Goal: Information Seeking & Learning: Compare options

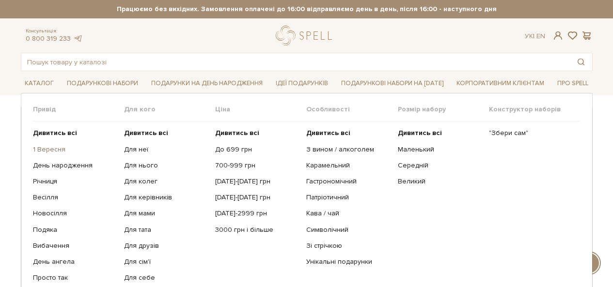
click at [52, 147] on link "1 Вересня" at bounding box center [75, 149] width 84 height 9
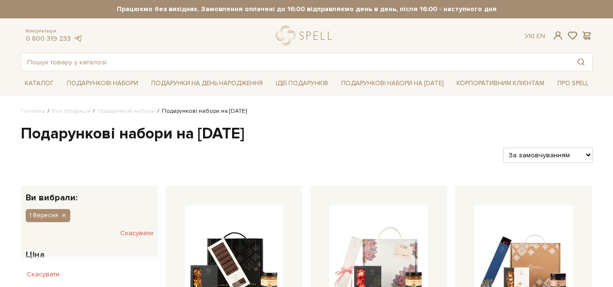
click at [555, 154] on select "За замовчуванням За Ціною (зростання) За Ціною (зменшення) Новинки За популярні…" at bounding box center [548, 155] width 89 height 15
select select "https://spellchocolate.com/our-productions/podarunkovi-box/1_veresnya?sort=p.pr…"
click at [504, 148] on select "За замовчуванням За Ціною (зростання) За Ціною (зменшення) Новинки За популярні…" at bounding box center [548, 155] width 89 height 15
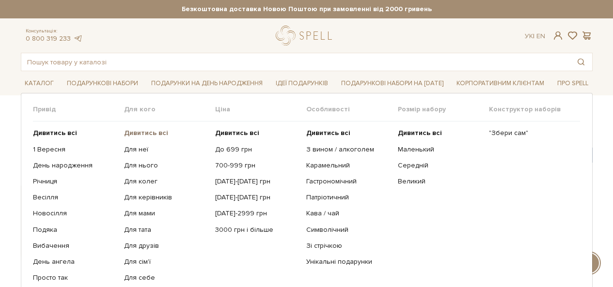
click at [136, 132] on b "Дивитись всі" at bounding box center [146, 133] width 44 height 8
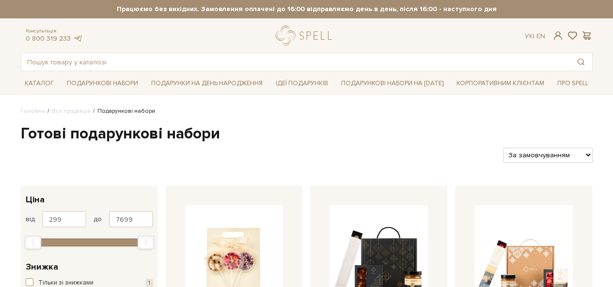
click at [553, 158] on select "За замовчуванням За Ціною (зростання) За Ціною (зменшення) Новинки За популярні…" at bounding box center [548, 155] width 89 height 15
select select "https://spellchocolate.com/our-productions/podarunkovi-box/?sort=p.price&order=…"
click at [504, 148] on select "За замовчуванням За Ціною (зростання) За Ціною (зменшення) Новинки За популярні…" at bounding box center [548, 155] width 89 height 15
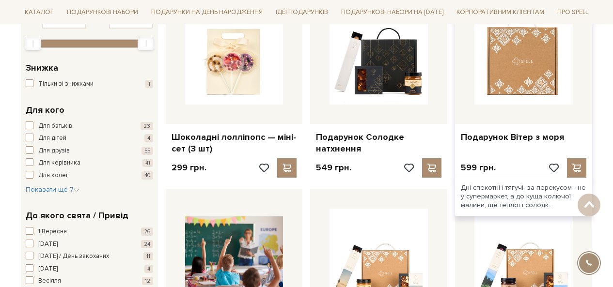
scroll to position [97, 0]
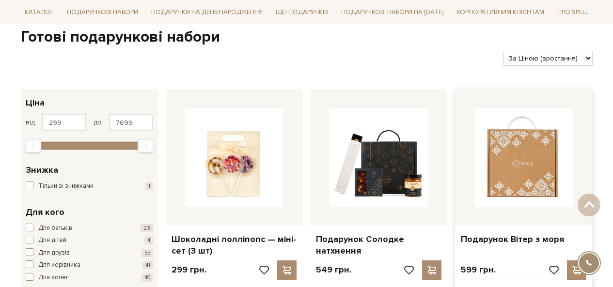
click at [548, 164] on img at bounding box center [524, 158] width 98 height 98
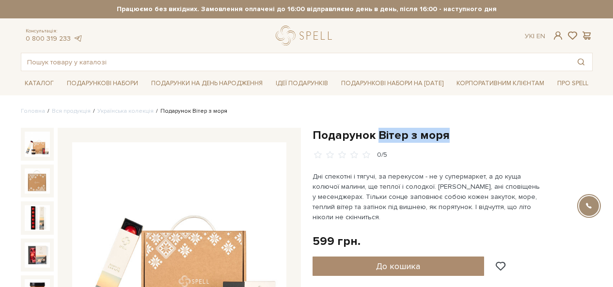
drag, startPoint x: 451, startPoint y: 136, endPoint x: 380, endPoint y: 136, distance: 71.8
click at [380, 136] on h1 "Подарунок Вітер з моря" at bounding box center [453, 135] width 280 height 15
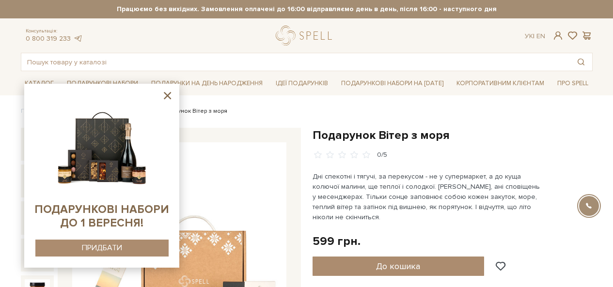
click at [341, 134] on h1 "Подарунок Вітер з моря" at bounding box center [453, 135] width 280 height 15
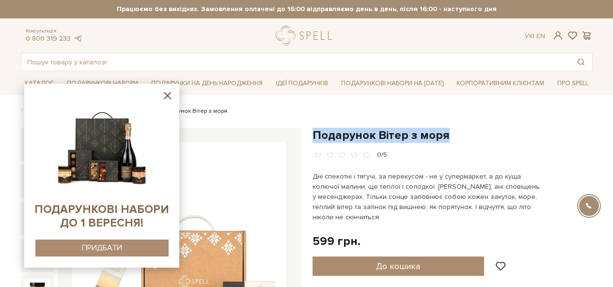
click at [341, 134] on h1 "Подарунок Вітер з моря" at bounding box center [453, 135] width 280 height 15
copy div "Подарунок Вітер з моря"
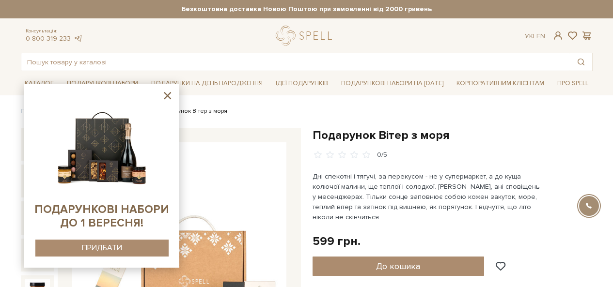
click at [167, 98] on icon at bounding box center [167, 96] width 12 height 12
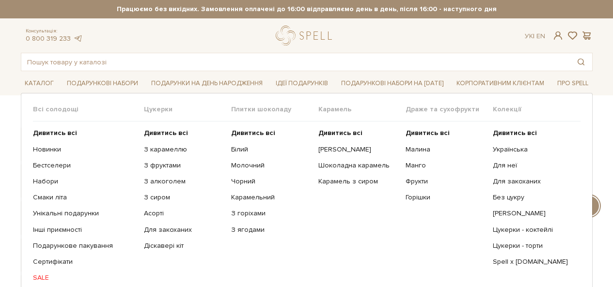
click at [148, 112] on span "Цукерки" at bounding box center [187, 109] width 87 height 9
click at [165, 132] on b "Дивитись всі" at bounding box center [166, 133] width 44 height 8
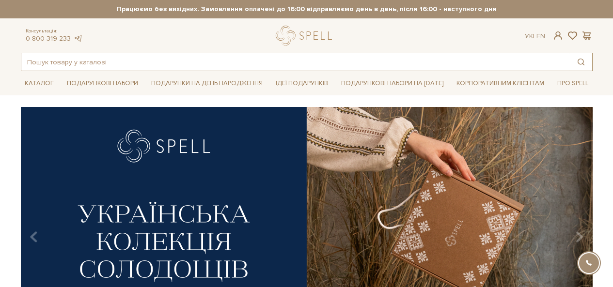
click at [276, 67] on input "text" at bounding box center [295, 61] width 549 height 17
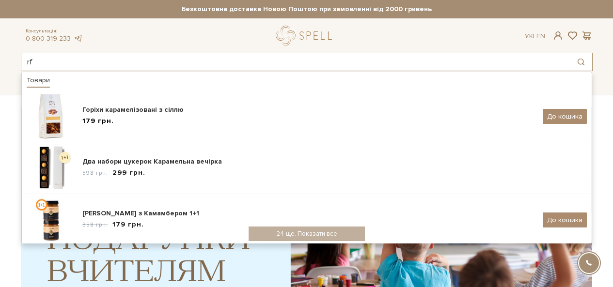
type input "r"
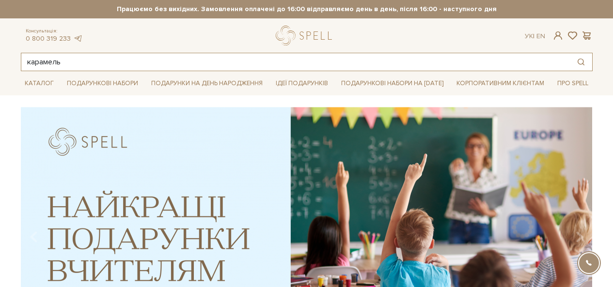
type input "карамель"
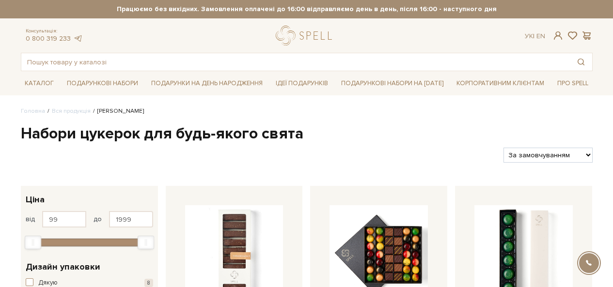
select select "[URL][DOMAIN_NAME]"
click at [504, 148] on select "За замовчуванням За Ціною (зростання) За Ціною (зменшення) Новинки За популярні…" at bounding box center [548, 155] width 89 height 15
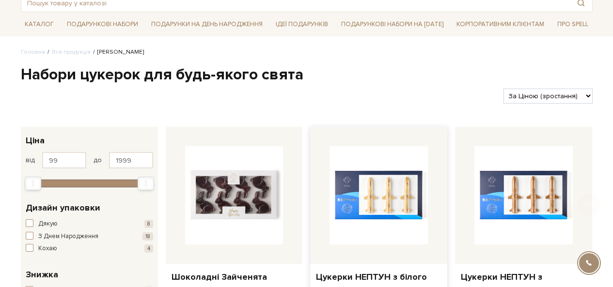
scroll to position [97, 0]
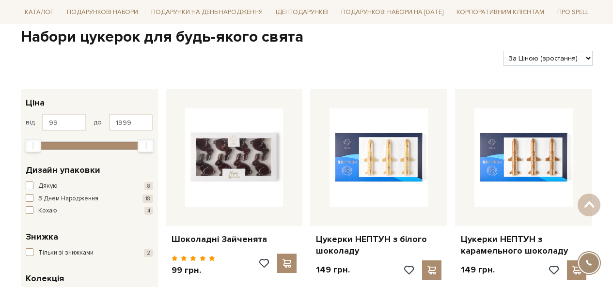
click at [564, 59] on select "За замовчуванням За Ціною (зростання) За Ціною (зменшення) Новинки За популярні…" at bounding box center [548, 58] width 89 height 15
click at [504, 51] on select "За замовчуванням За Ціною (зростання) За Ціною (зменшення) Новинки За популярні…" at bounding box center [548, 58] width 89 height 15
click at [209, 240] on link "Шоколадні Зайченята" at bounding box center [235, 239] width 126 height 11
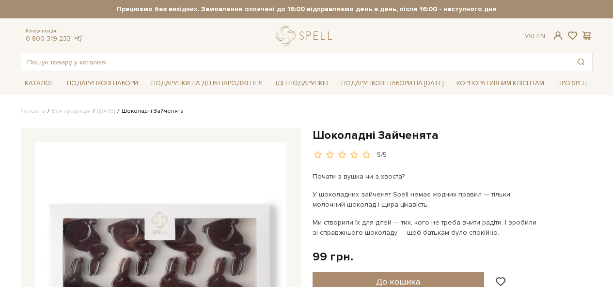
click at [397, 137] on h1 "Шоколадні Зайченята" at bounding box center [453, 135] width 280 height 15
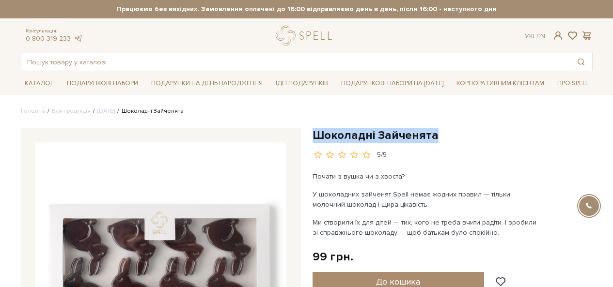
click at [397, 137] on h1 "Шоколадні Зайченята" at bounding box center [453, 135] width 280 height 15
copy div "Шоколадні Зайченята"
click at [504, 70] on input "text" at bounding box center [295, 61] width 549 height 17
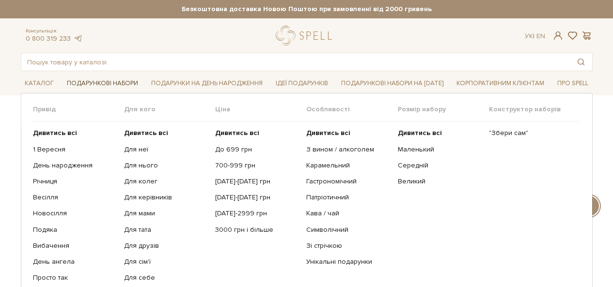
click at [112, 81] on link "Подарункові набори" at bounding box center [102, 83] width 79 height 15
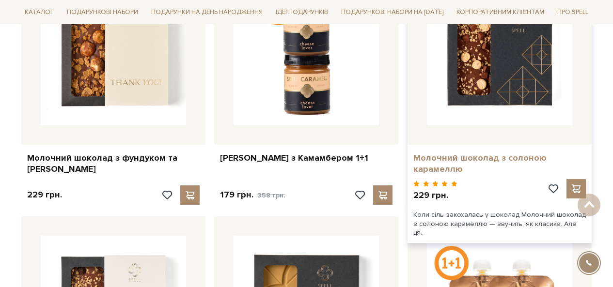
scroll to position [1261, 0]
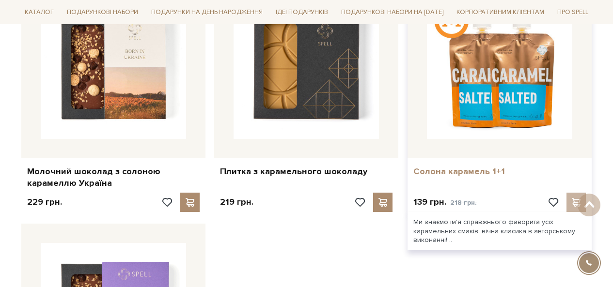
click at [489, 171] on link "Солона карамель 1+1" at bounding box center [500, 171] width 173 height 11
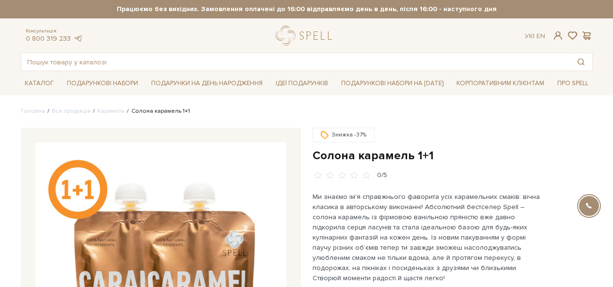
click at [370, 158] on h1 "Солона карамель 1+1" at bounding box center [453, 155] width 280 height 15
click at [370, 157] on h1 "Солона карамель 1+1" at bounding box center [453, 155] width 280 height 15
copy div "Солона карамель 1+1"
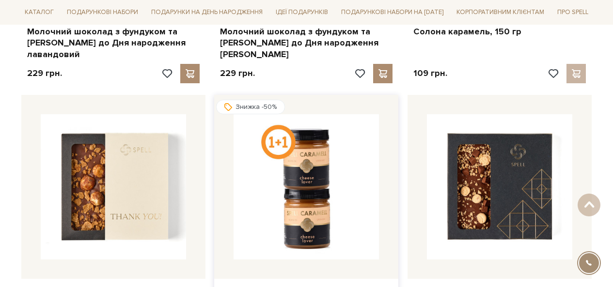
scroll to position [921, 0]
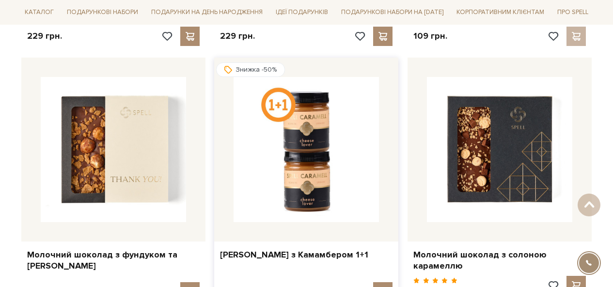
click at [318, 190] on img at bounding box center [306, 149] width 145 height 145
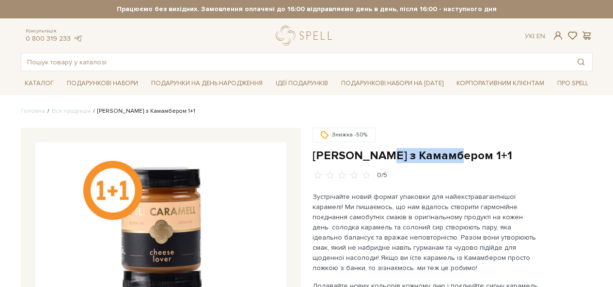
click at [410, 158] on h1 "[PERSON_NAME] з Камамбером 1+1" at bounding box center [453, 155] width 280 height 15
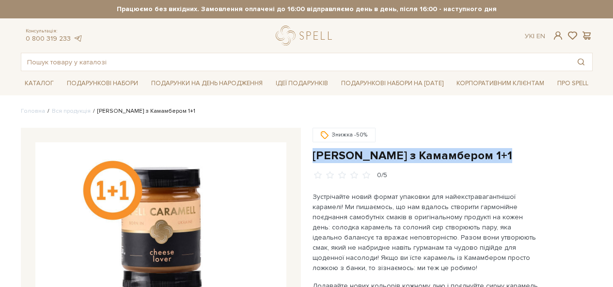
click at [411, 158] on h1 "[PERSON_NAME] з Камамбером 1+1" at bounding box center [453, 155] width 280 height 15
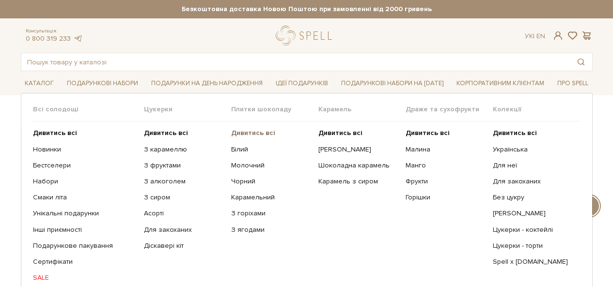
click at [245, 132] on b "Дивитись всі" at bounding box center [253, 133] width 44 height 8
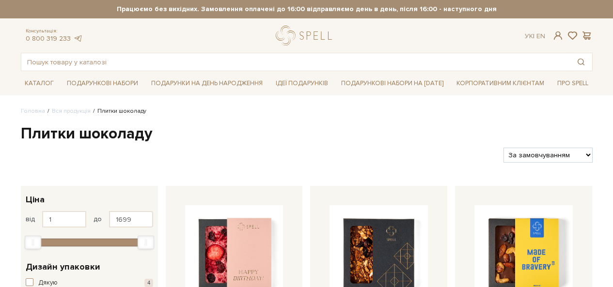
select select "https://spellchocolate.com/our-productions/plitki-shokoladu/?sort=p.price&order…"
click at [504, 148] on select "За замовчуванням За Ціною (зростання) За Ціною (зменшення) Новинки За популярні…" at bounding box center [548, 155] width 89 height 15
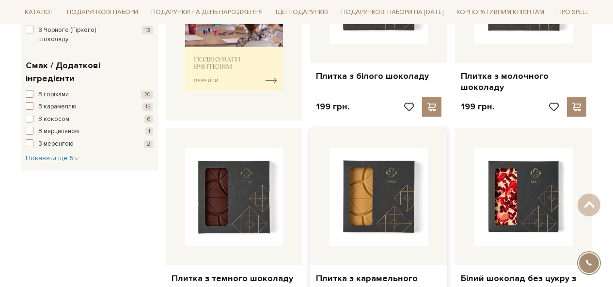
scroll to position [582, 0]
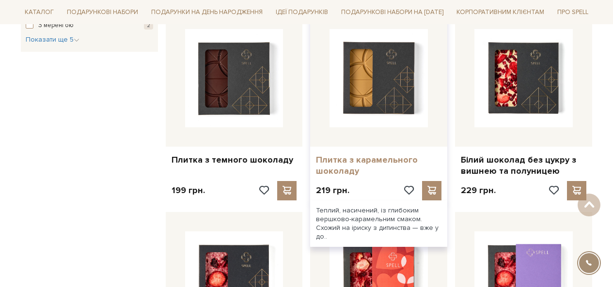
click at [341, 167] on link "Плитка з карамельного шоколаду" at bounding box center [379, 166] width 126 height 23
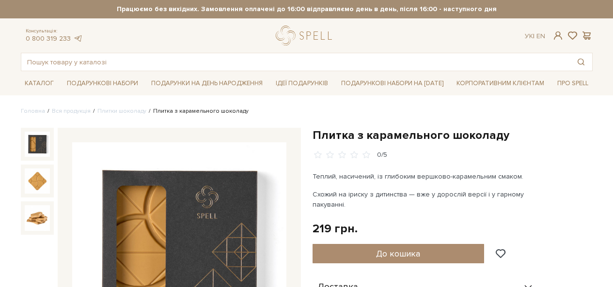
click at [406, 135] on h1 "Плитка з карамельного шоколаду" at bounding box center [453, 135] width 280 height 15
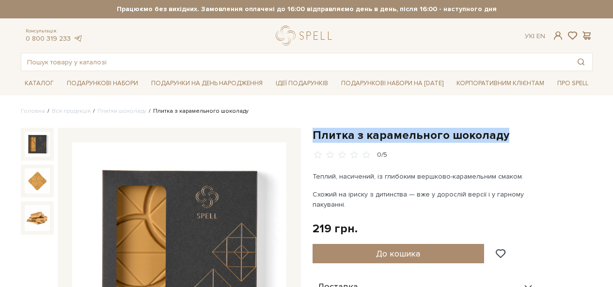
click at [406, 135] on h1 "Плитка з карамельного шоколаду" at bounding box center [453, 135] width 280 height 15
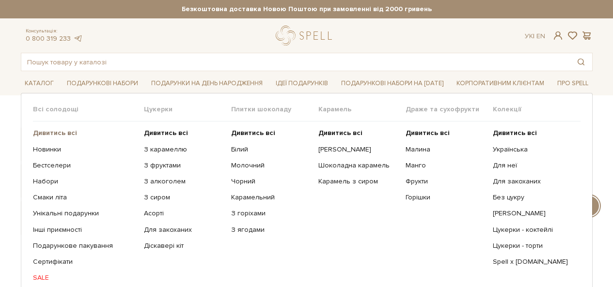
click at [72, 130] on b "Дивитись всі" at bounding box center [55, 133] width 44 height 8
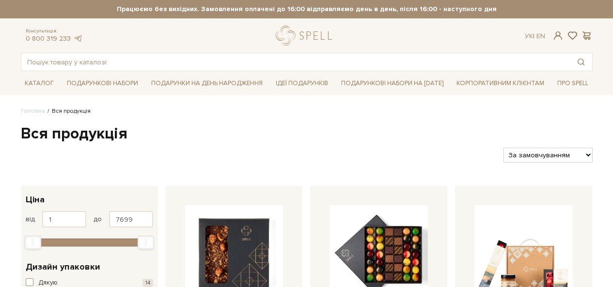
click at [535, 156] on select "За замовчуванням За Ціною (зростання) За Ціною (зменшення) Новинки За популярні…" at bounding box center [548, 155] width 89 height 15
select select "https://spellchocolate.com/our-productions/?sort=p.price&order=ASC"
click at [504, 148] on select "За замовчуванням За Ціною (зростання) За Ціною (зменшення) Новинки За популярні…" at bounding box center [548, 155] width 89 height 15
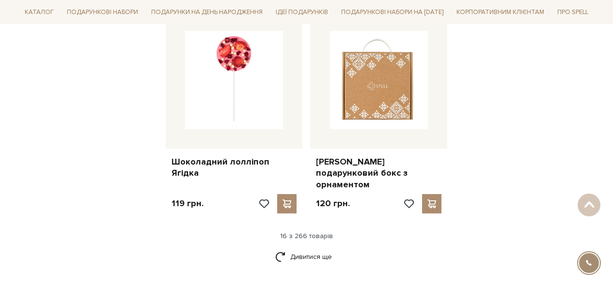
scroll to position [1261, 0]
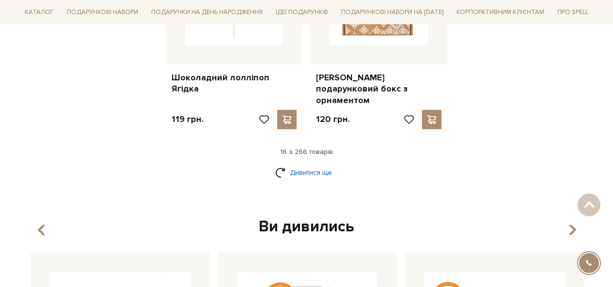
click at [318, 164] on link "Дивитися ще" at bounding box center [306, 172] width 63 height 17
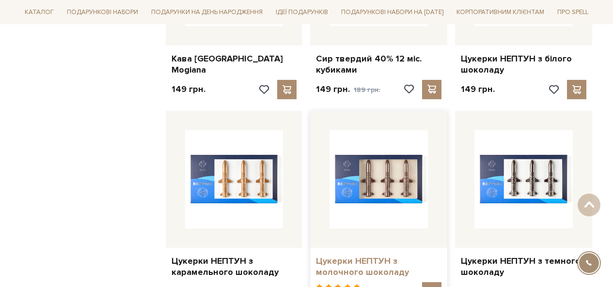
scroll to position [1745, 0]
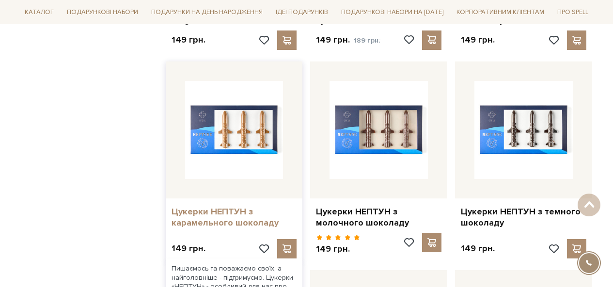
click at [211, 207] on link "Цукерки НЕПТУН з карамельного шоколаду" at bounding box center [235, 218] width 126 height 23
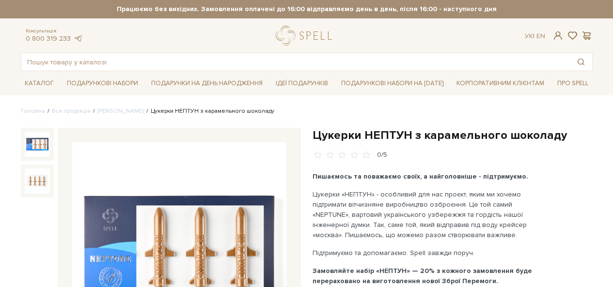
click at [418, 138] on h1 "Цукерки НЕПТУН з карамельного шоколаду" at bounding box center [453, 135] width 280 height 15
click at [418, 137] on h1 "Цукерки НЕПТУН з карамельного шоколаду" at bounding box center [453, 135] width 280 height 15
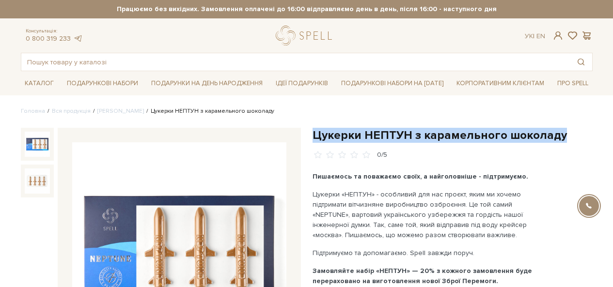
click at [418, 137] on h1 "Цукерки НЕПТУН з карамельного шоколаду" at bounding box center [453, 135] width 280 height 15
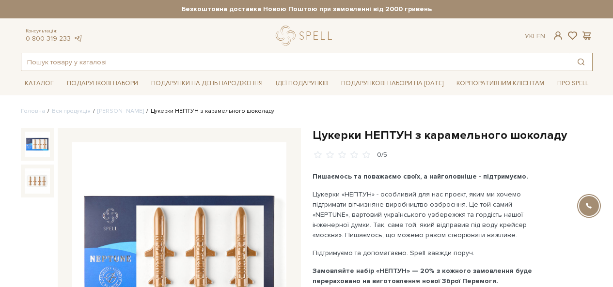
click at [124, 61] on input "text" at bounding box center [295, 61] width 549 height 17
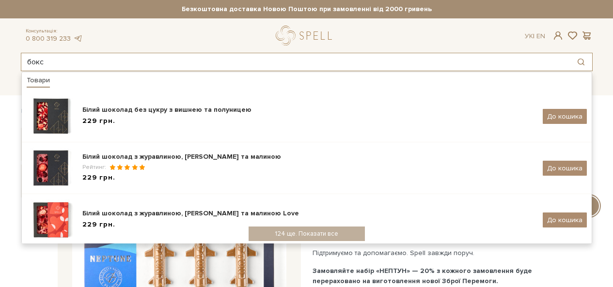
type input "бокс"
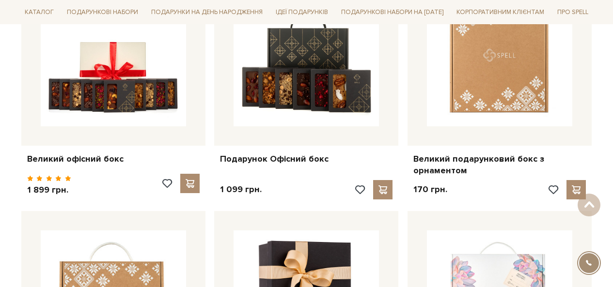
scroll to position [194, 0]
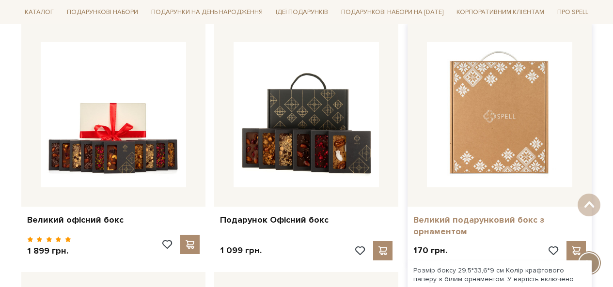
click at [421, 223] on link "Великий подарунковий бокс з орнаментом" at bounding box center [500, 226] width 173 height 23
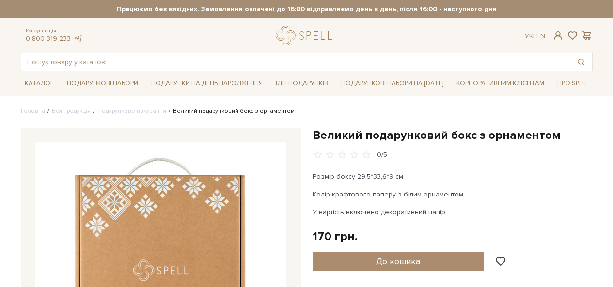
click at [399, 133] on h1 "Великий подарунковий бокс з орнаментом" at bounding box center [453, 135] width 280 height 15
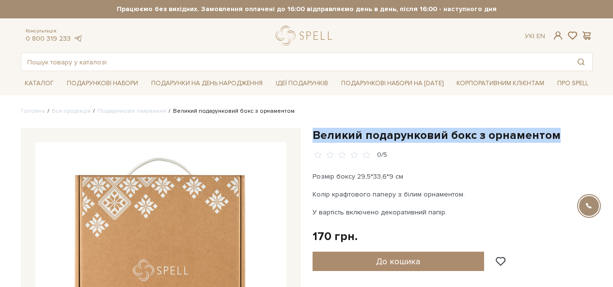
click at [399, 133] on h1 "Великий подарунковий бокс з орнаментом" at bounding box center [453, 135] width 280 height 15
copy div "Великий подарунковий бокс з орнаментом"
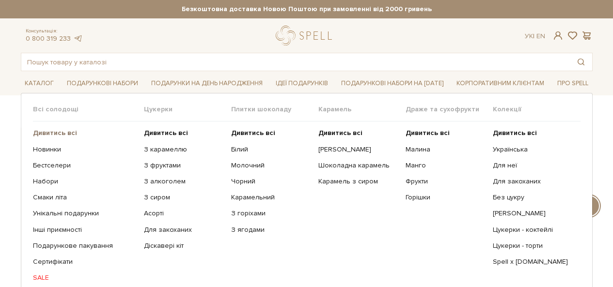
click at [55, 135] on b "Дивитись всі" at bounding box center [55, 133] width 44 height 8
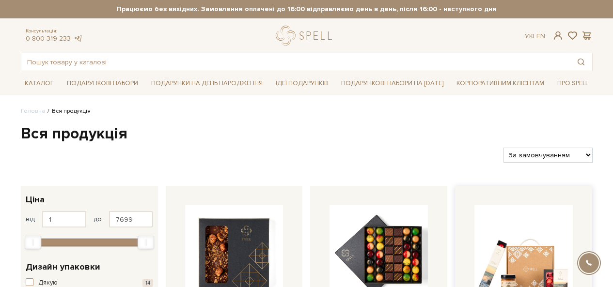
select select "[URL][DOMAIN_NAME]"
click at [504, 148] on select "За замовчуванням За Ціною (зростання) За Ціною (зменшення) Новинки За популярні…" at bounding box center [548, 155] width 89 height 15
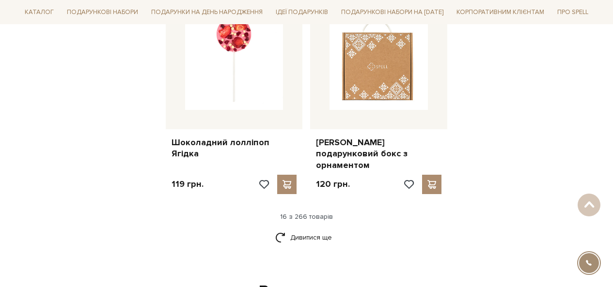
scroll to position [1318, 0]
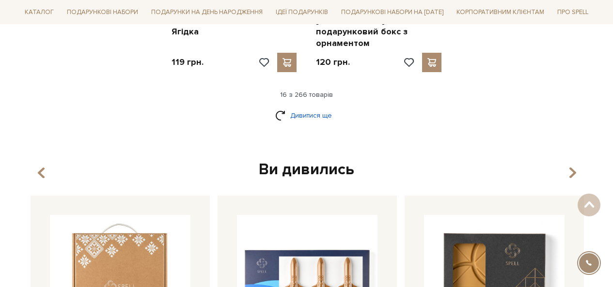
click at [303, 107] on link "Дивитися ще" at bounding box center [306, 115] width 63 height 17
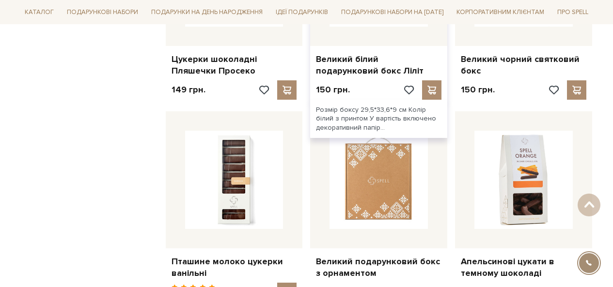
scroll to position [1948, 0]
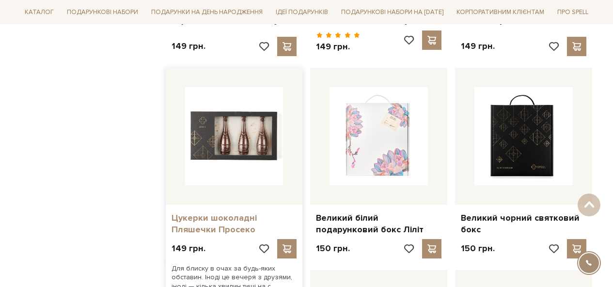
click at [255, 213] on link "Цукерки шоколадні Пляшечки Просеко" at bounding box center [235, 224] width 126 height 23
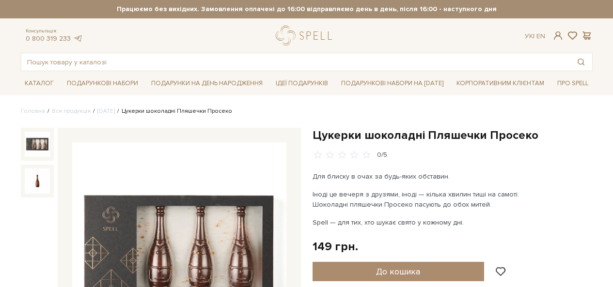
click at [419, 129] on h1 "Цукерки шоколадні Пляшечки Просеко" at bounding box center [453, 135] width 280 height 15
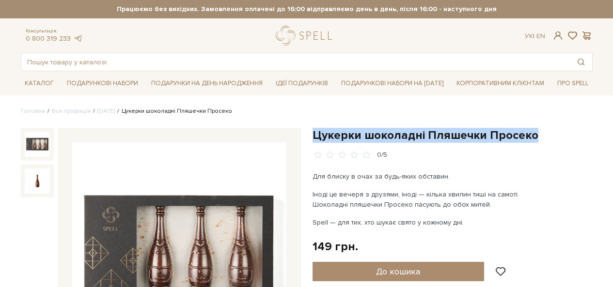
click at [419, 129] on h1 "Цукерки шоколадні Пляшечки Просеко" at bounding box center [453, 135] width 280 height 15
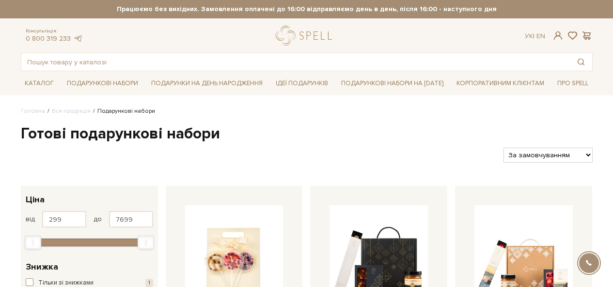
drag, startPoint x: 550, startPoint y: 150, endPoint x: 549, endPoint y: 156, distance: 6.4
click at [550, 150] on select "За замовчуванням За Ціною (зростання) За Ціною (зменшення) Новинки За популярні…" at bounding box center [548, 155] width 89 height 15
select select "https://spellchocolate.com/our-productions/podarunkovi-box/?sort=p.price&order=…"
click at [504, 148] on select "За замовчуванням За Ціною (зростання) За Ціною (зменшення) Новинки За популярні…" at bounding box center [548, 155] width 89 height 15
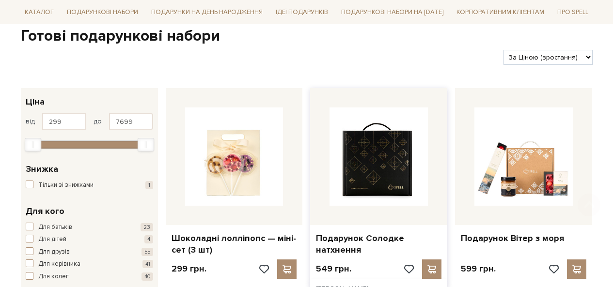
scroll to position [145, 0]
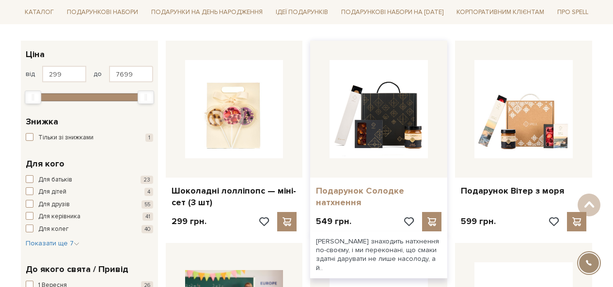
click at [349, 198] on link "Подарунок Солодке натхнення" at bounding box center [379, 197] width 126 height 23
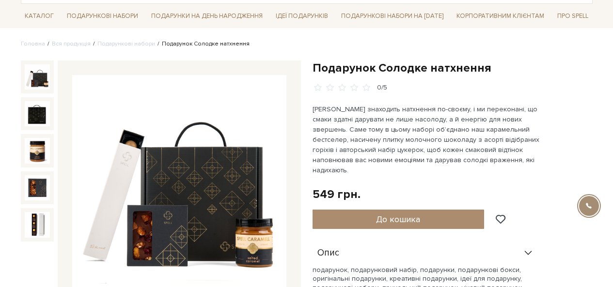
scroll to position [97, 0]
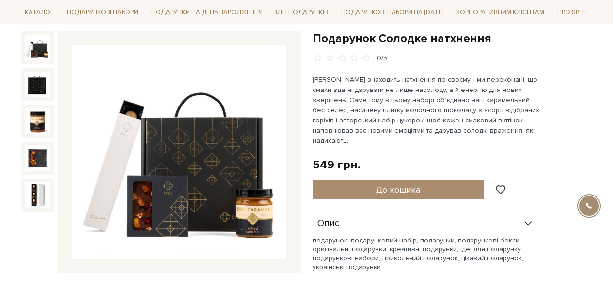
click at [452, 38] on h1 "Подарунок Солодке натхнення" at bounding box center [453, 38] width 280 height 15
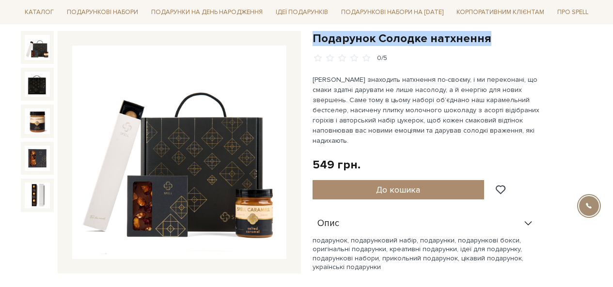
click at [452, 38] on h1 "Подарунок Солодке натхнення" at bounding box center [453, 38] width 280 height 15
copy div "Подарунок Солодке натхнення"
